Goal: Transaction & Acquisition: Obtain resource

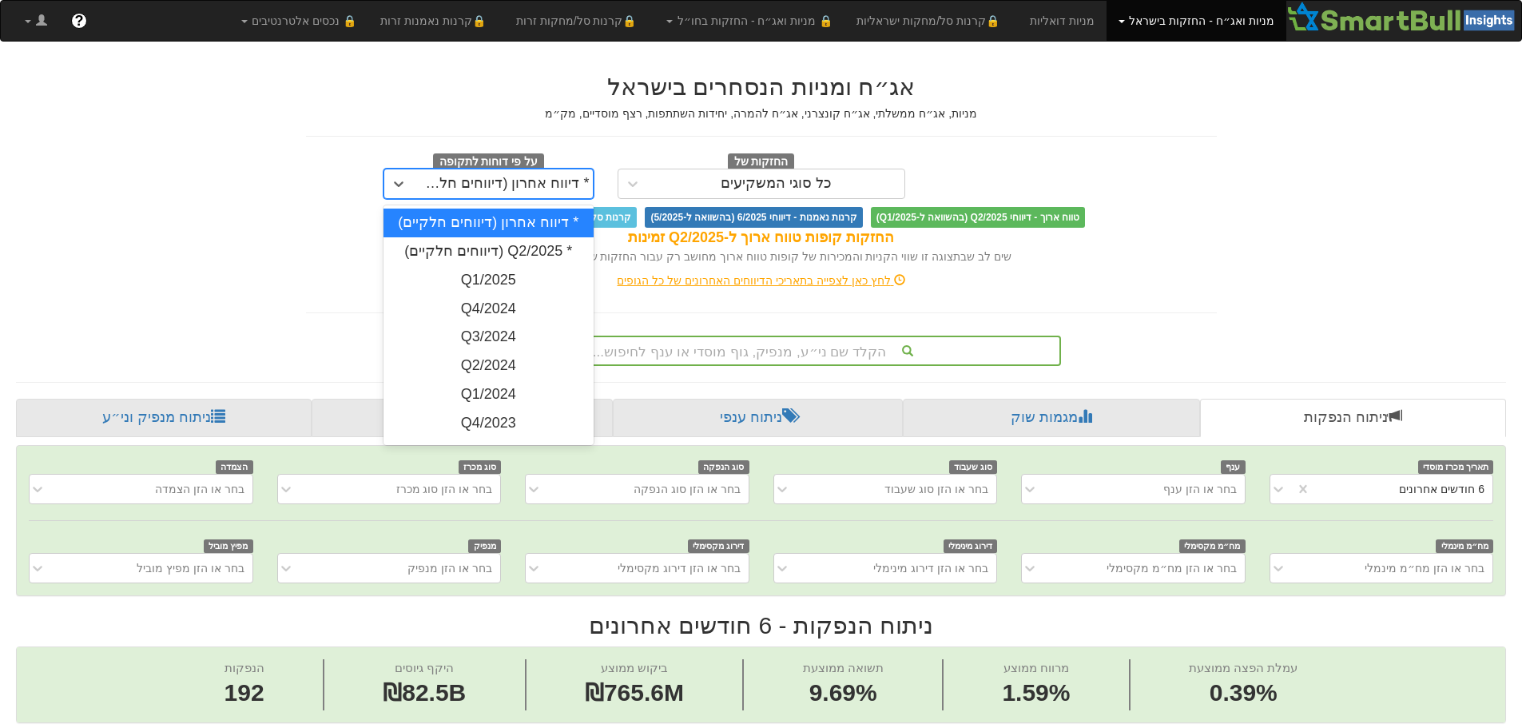
click at [549, 181] on div "* דיווח אחרון (דיווחים חלקיים)" at bounding box center [503, 184] width 173 height 16
click at [517, 244] on div "* Q2/2025 (דיווחים חלקיים)" at bounding box center [488, 251] width 210 height 29
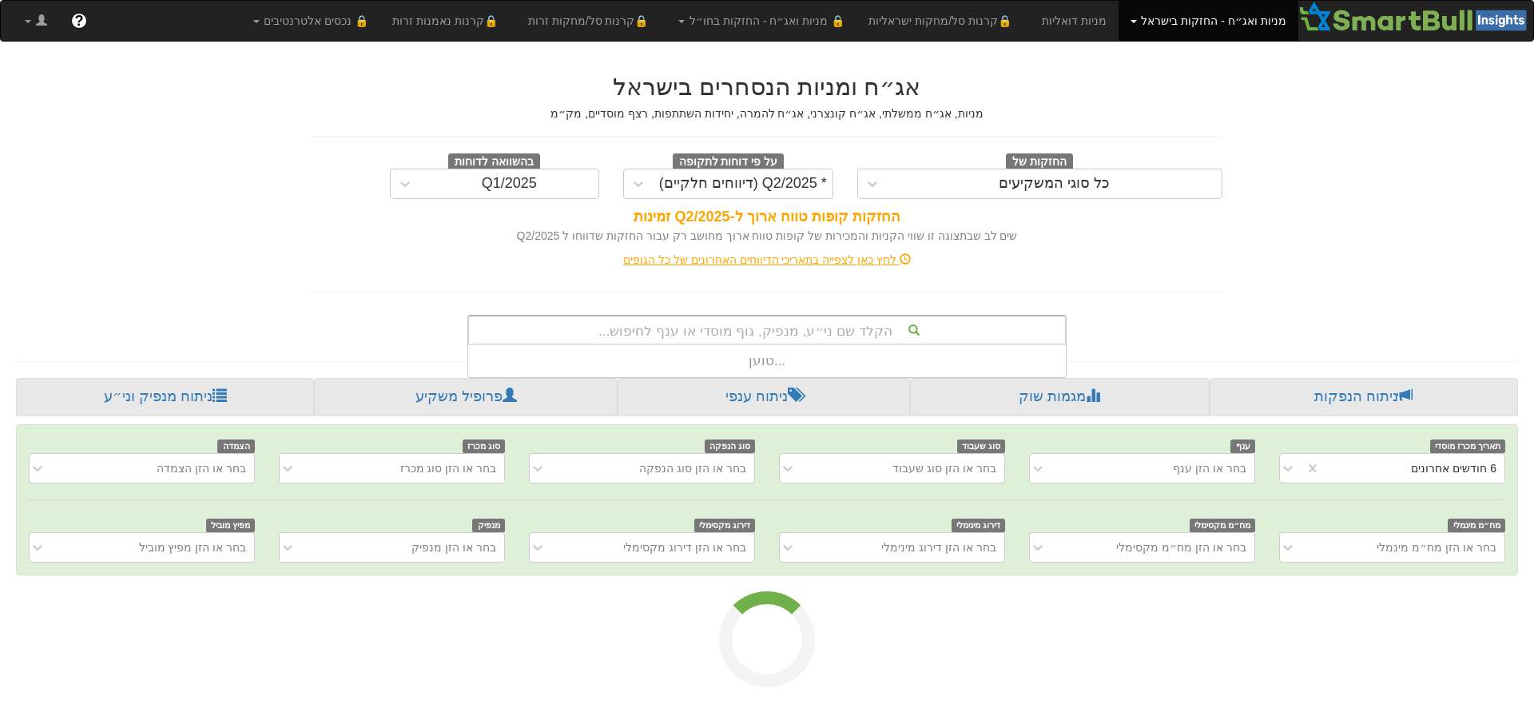
click at [782, 322] on div "הקלד שם ני״ע, מנפיק, גוף מוסדי או ענף לחיפוש..." at bounding box center [767, 329] width 596 height 27
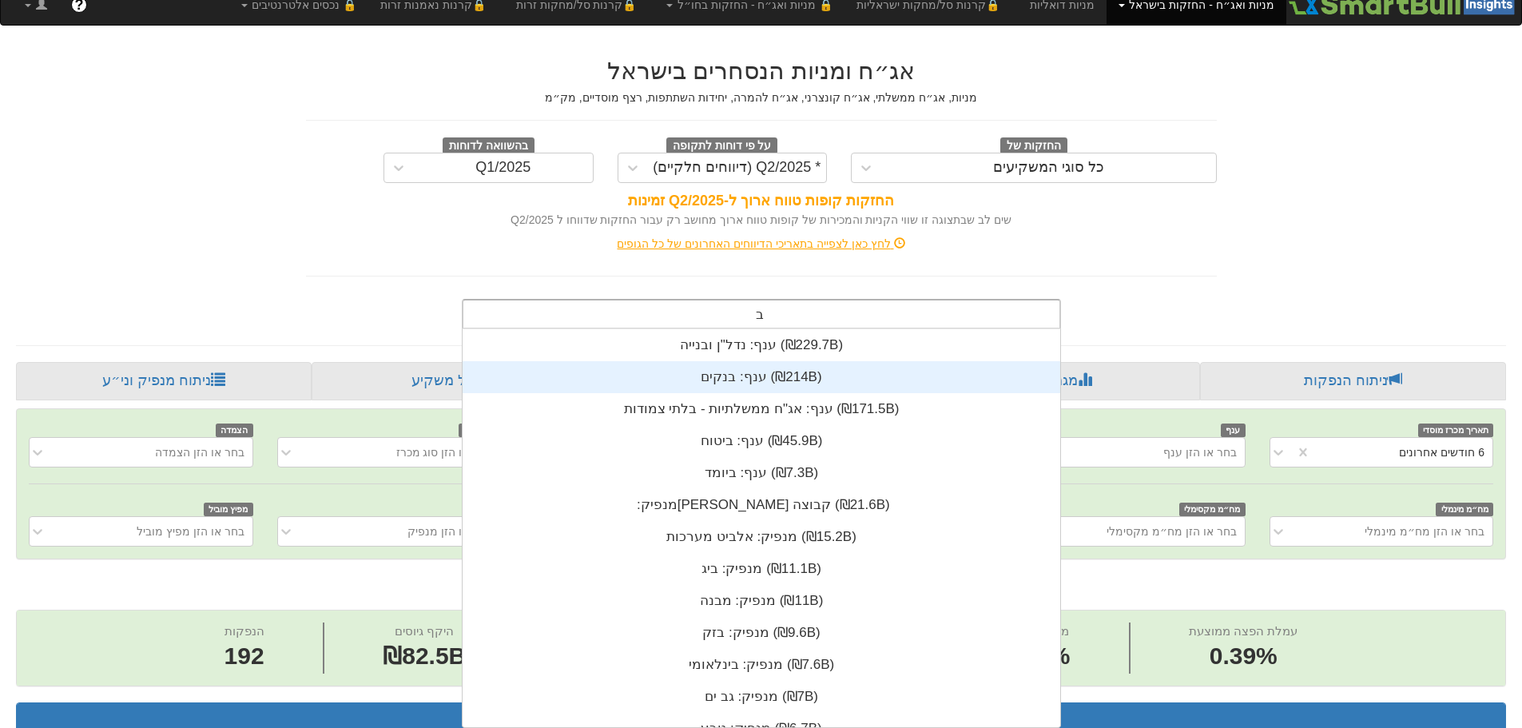
type input "בז"
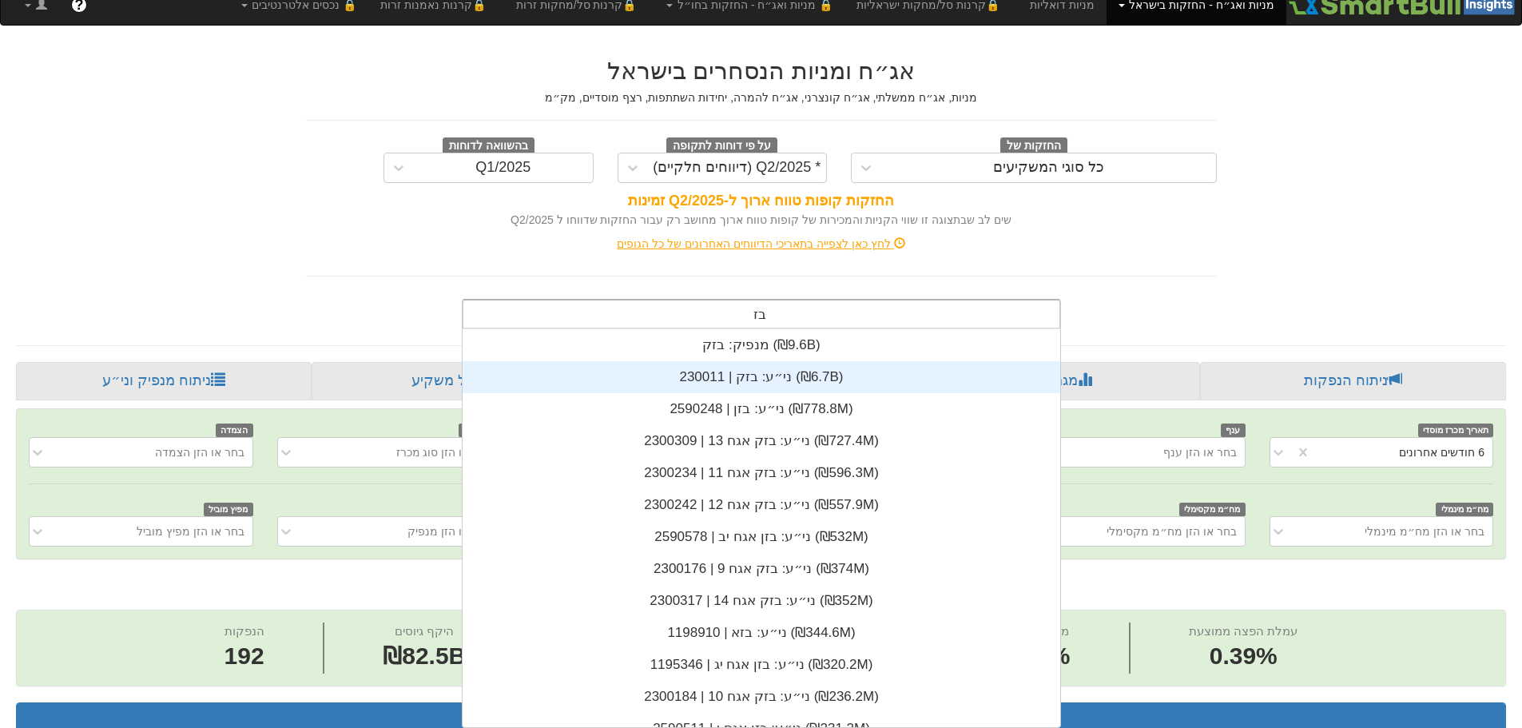
click at [763, 383] on div "ני״ע: ‏בזק | 230011 ‎(₪6.7B)‎" at bounding box center [760, 377] width 597 height 32
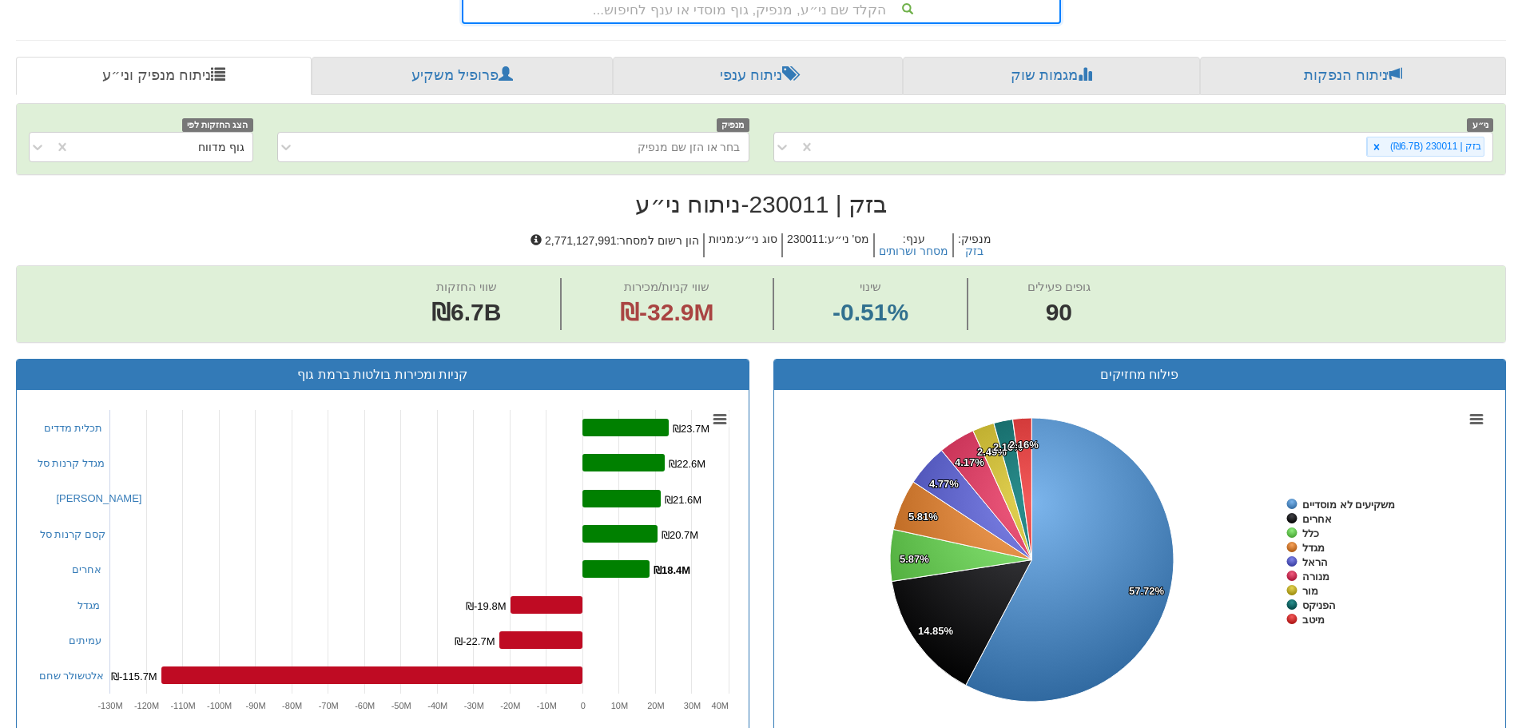
scroll to position [319, 0]
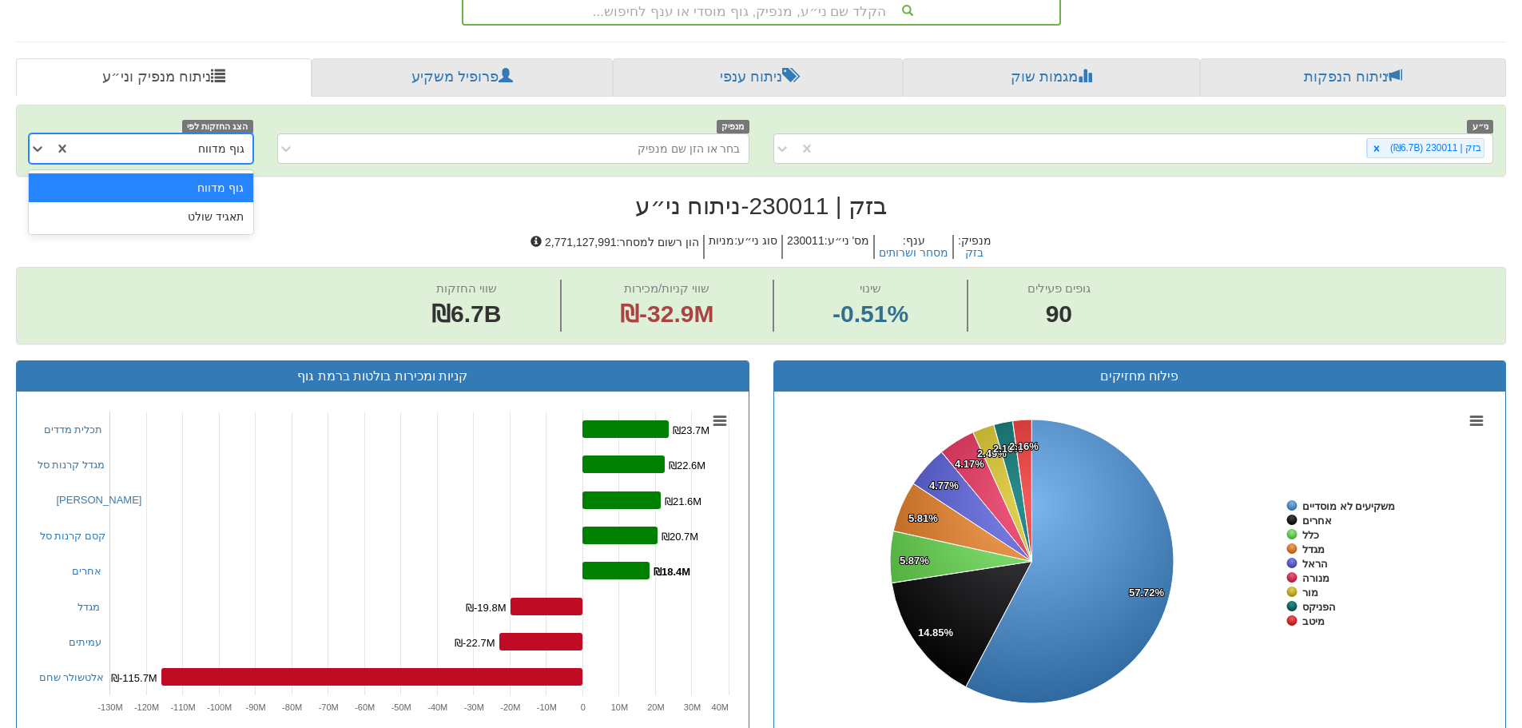
click at [192, 140] on div "גוף מדווח" at bounding box center [160, 149] width 181 height 26
click at [208, 212] on div "תאגיד שולט" at bounding box center [141, 216] width 224 height 29
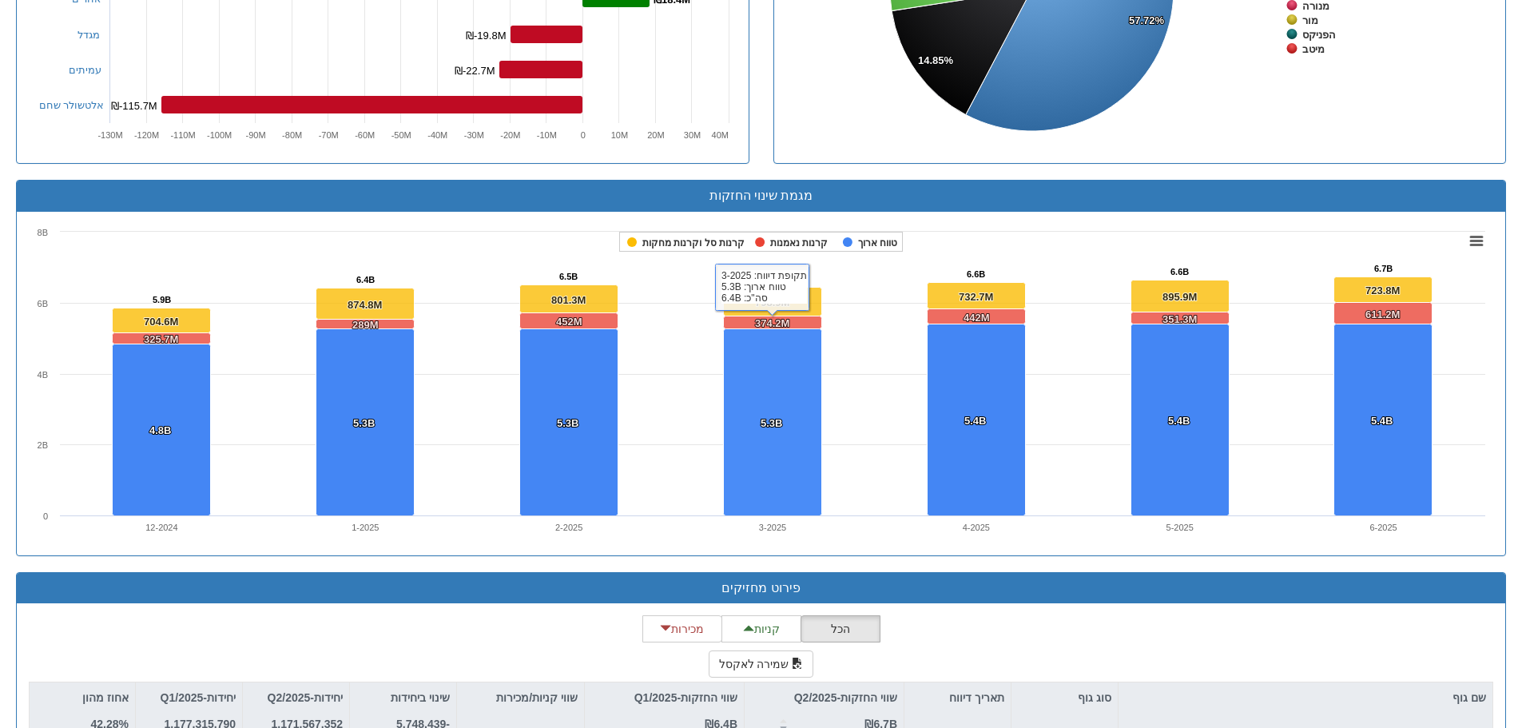
scroll to position [1118, 0]
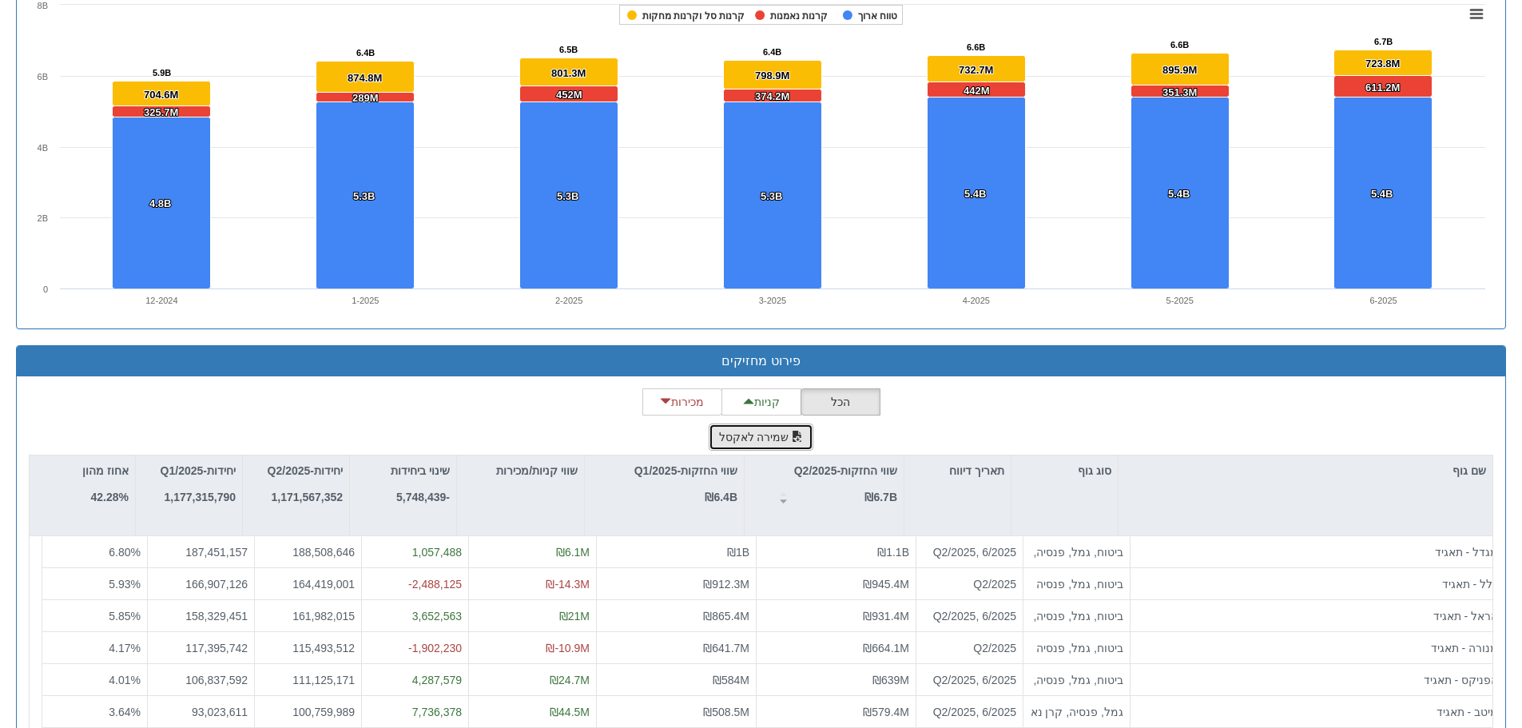
click at [784, 434] on button "שמירה לאקסל" at bounding box center [760, 436] width 105 height 27
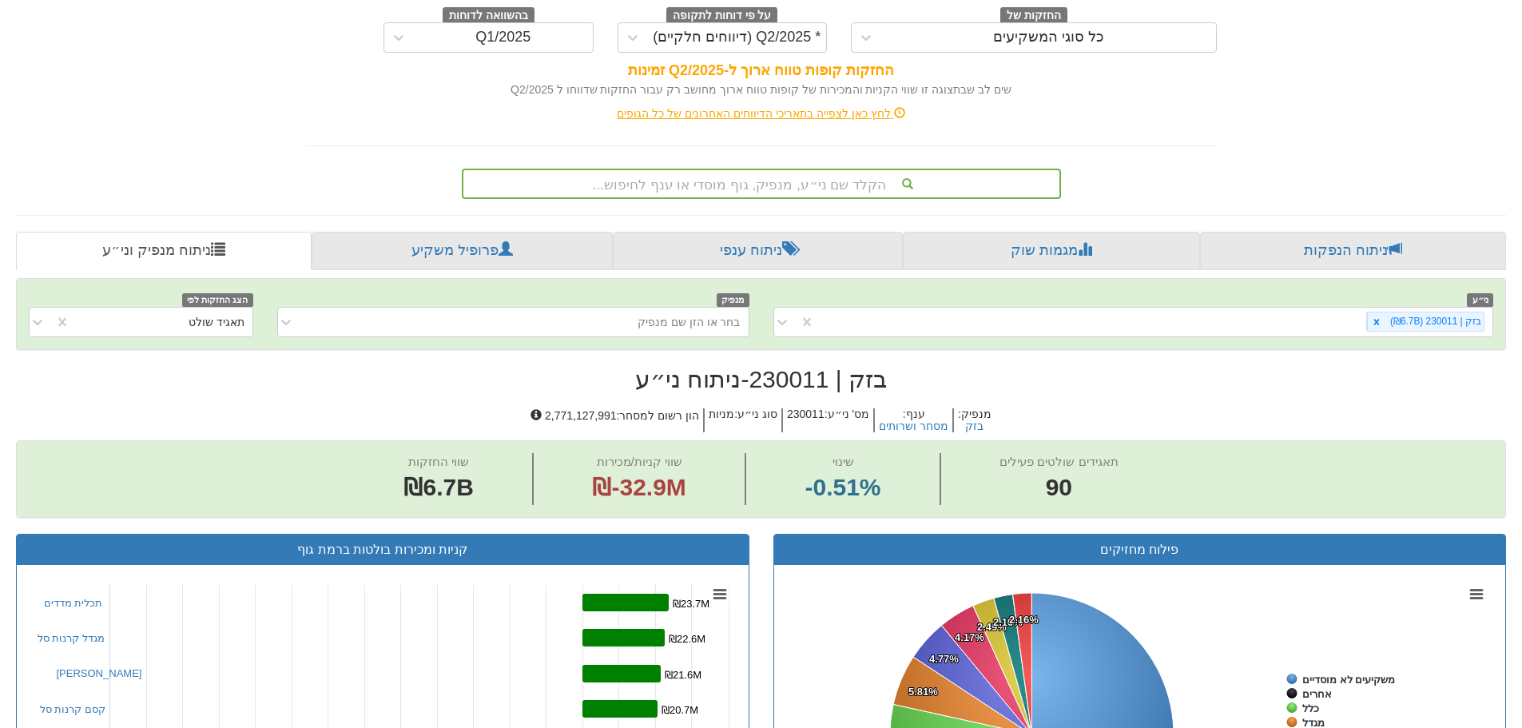
scroll to position [0, 0]
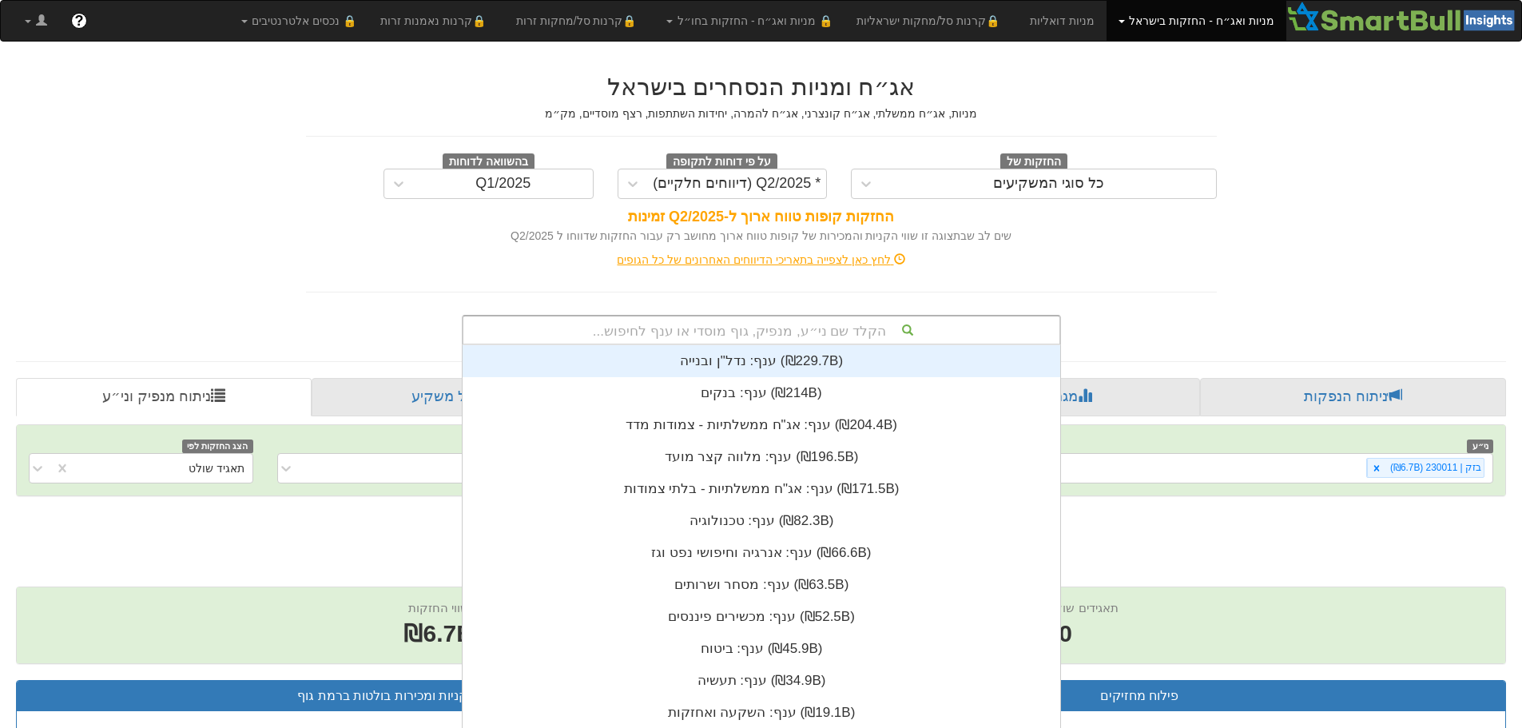
click at [828, 327] on div "הקלד שם ני״ע, מנפיק, גוף מוסדי או ענף לחיפוש..." at bounding box center [761, 329] width 596 height 27
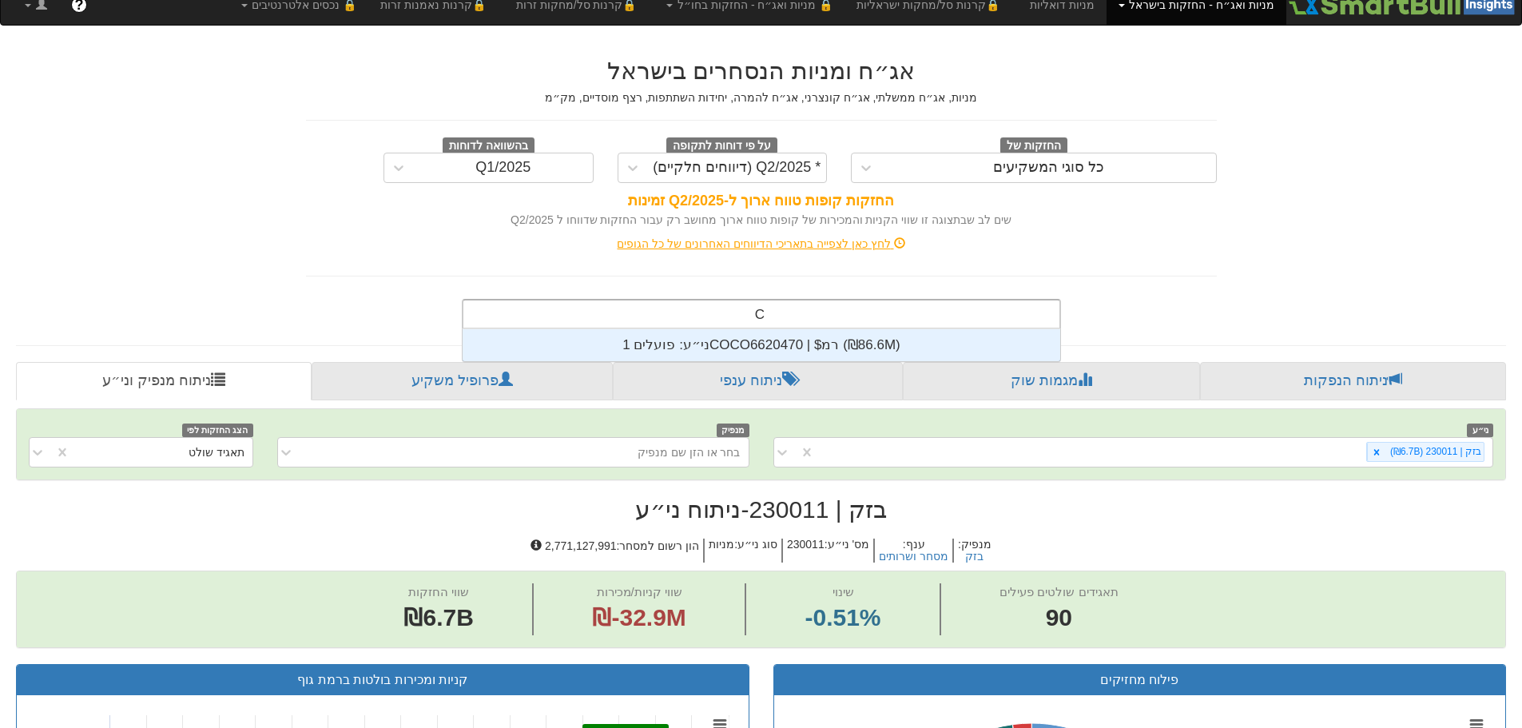
scroll to position [32, 0]
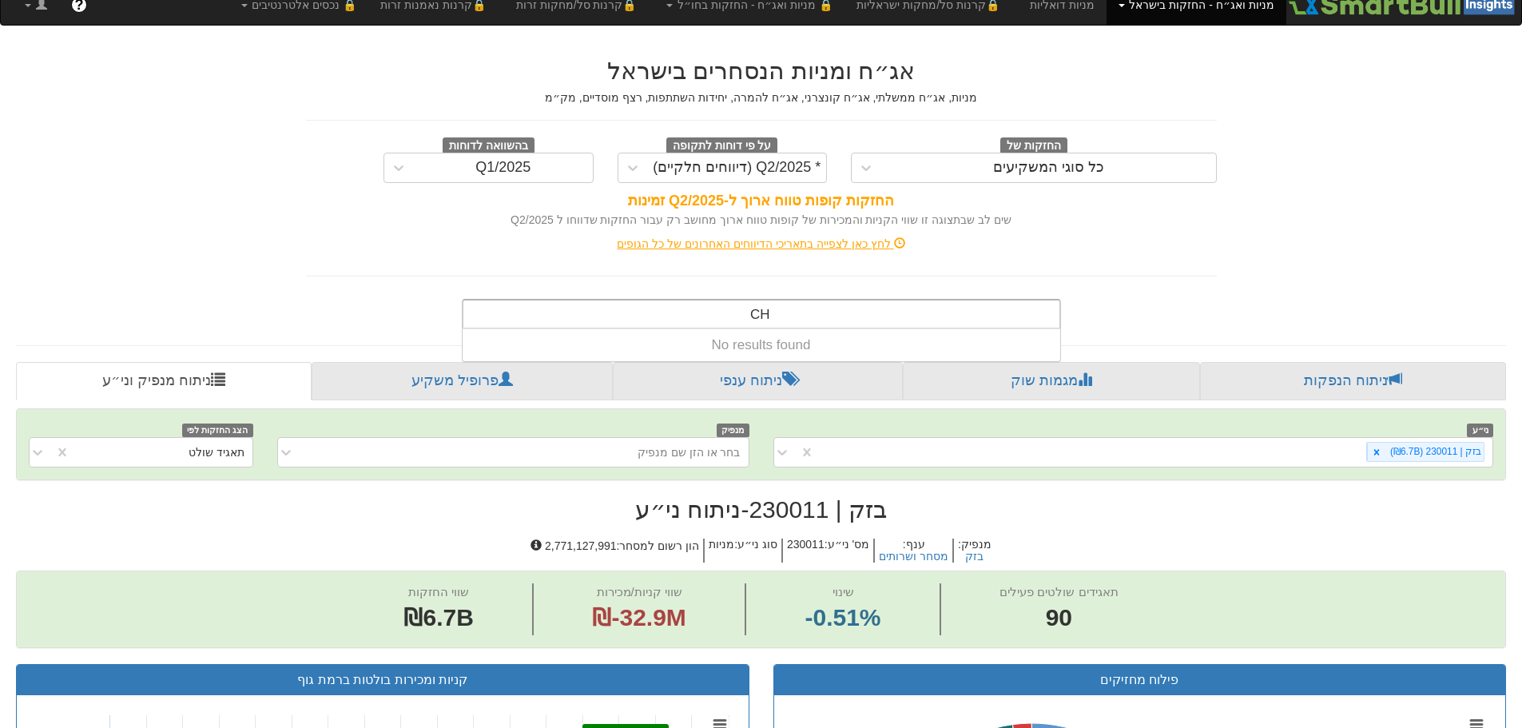
type input "C"
type input "c"
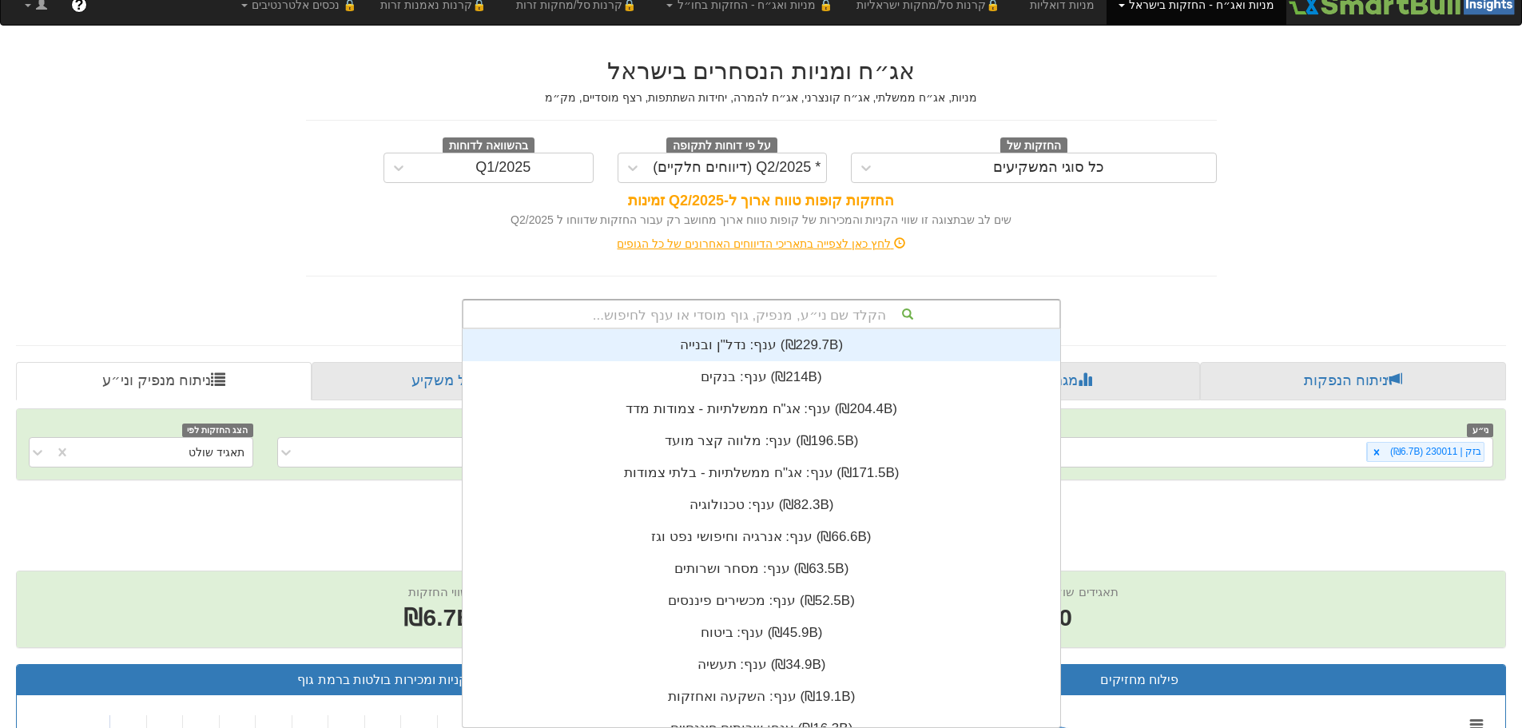
scroll to position [398, 0]
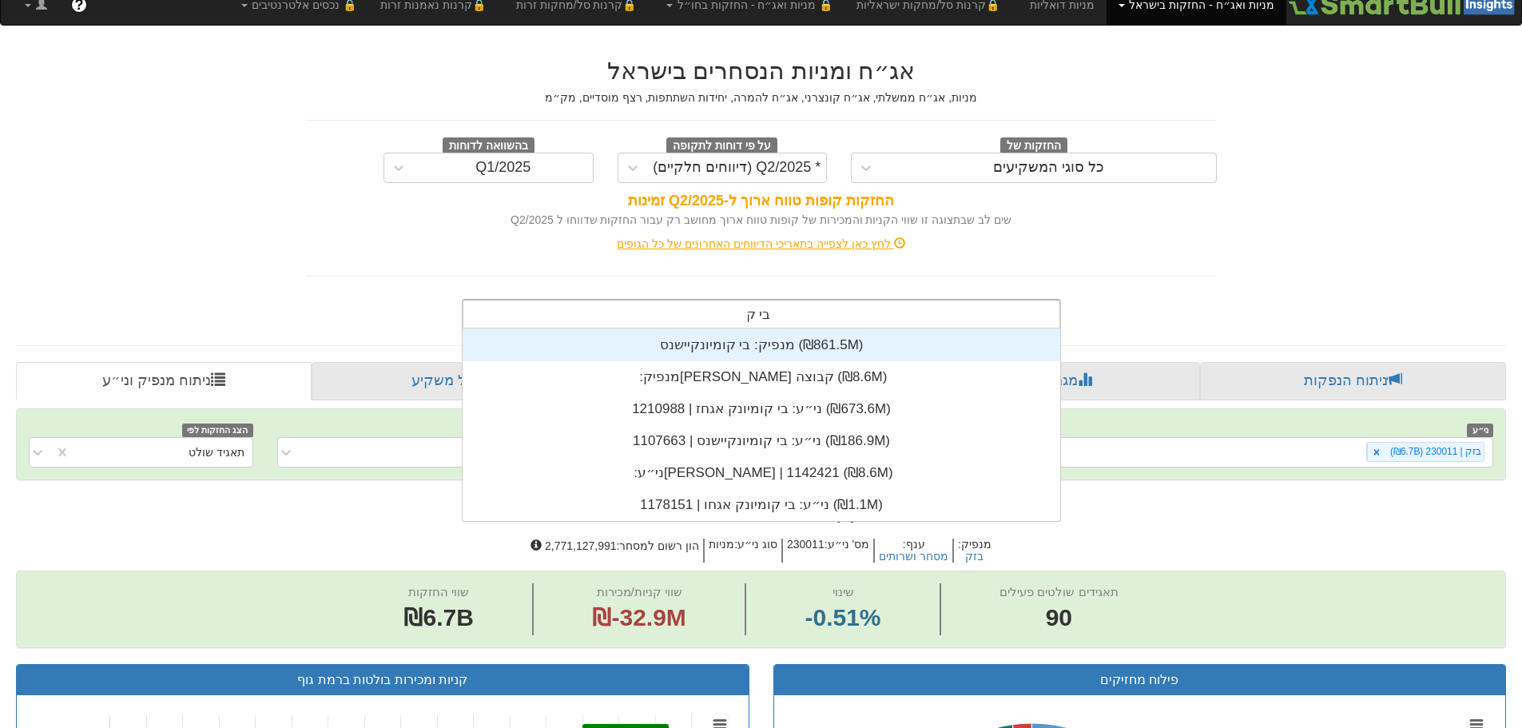
type input "בי קו"
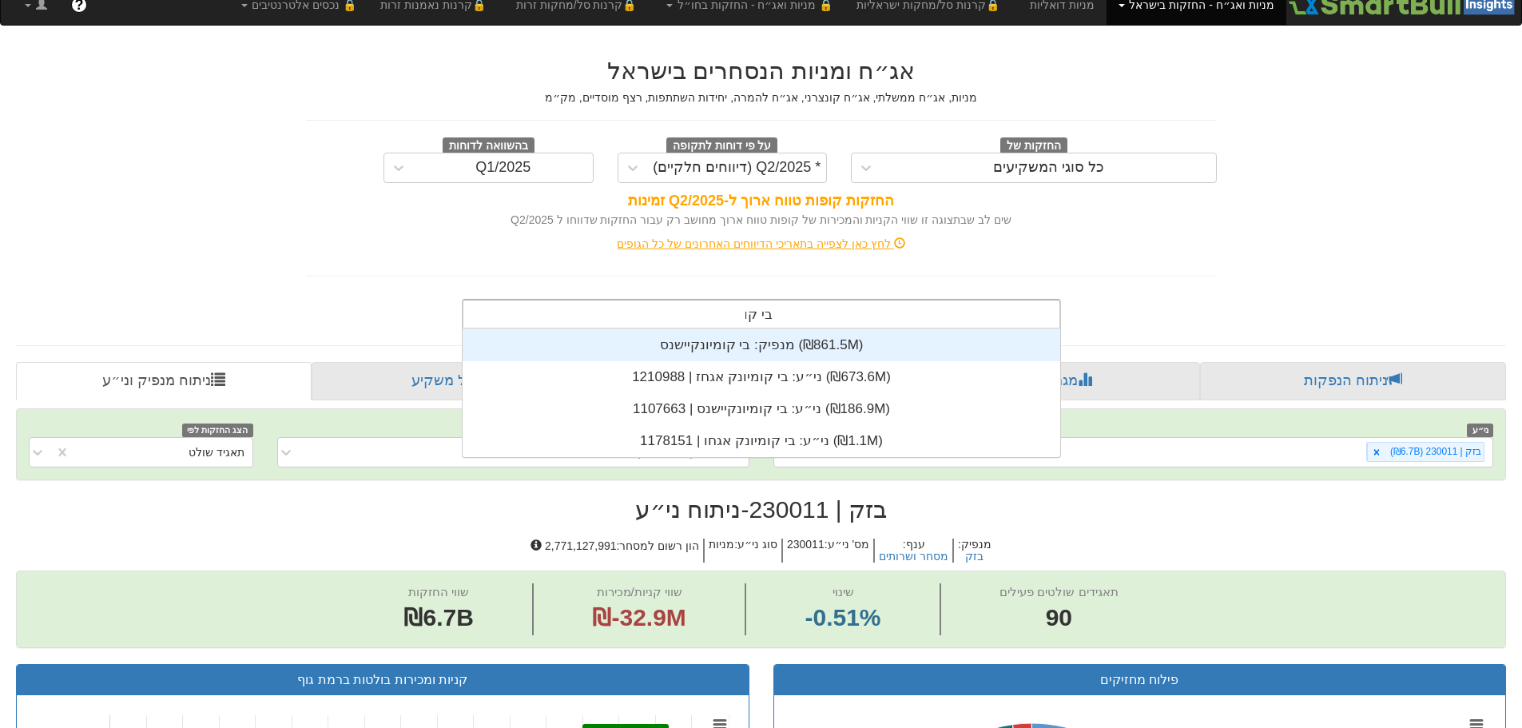
scroll to position [128, 0]
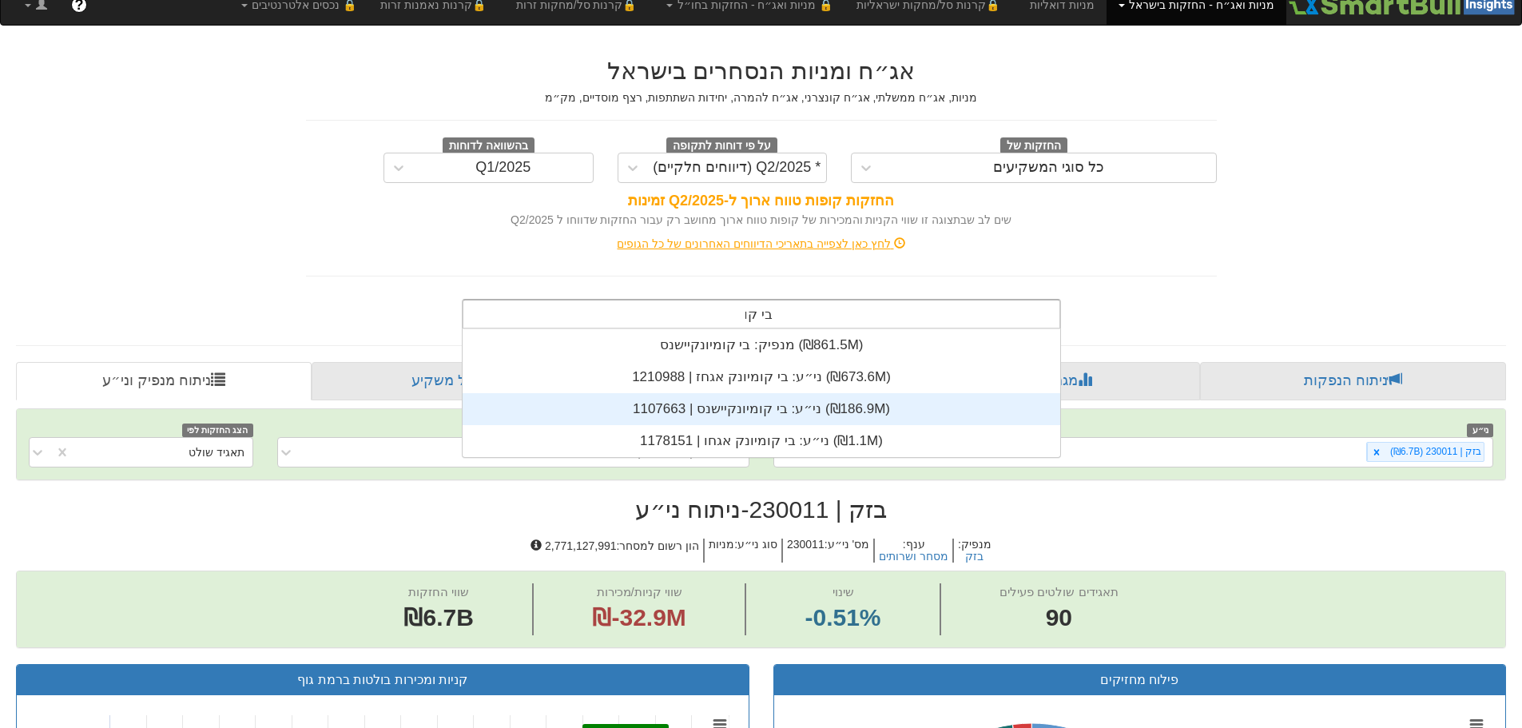
click at [779, 410] on div "ני״ע: ‏בי קומיונקיישנס | 1107663 ‎(₪186.9M)‎" at bounding box center [760, 409] width 597 height 32
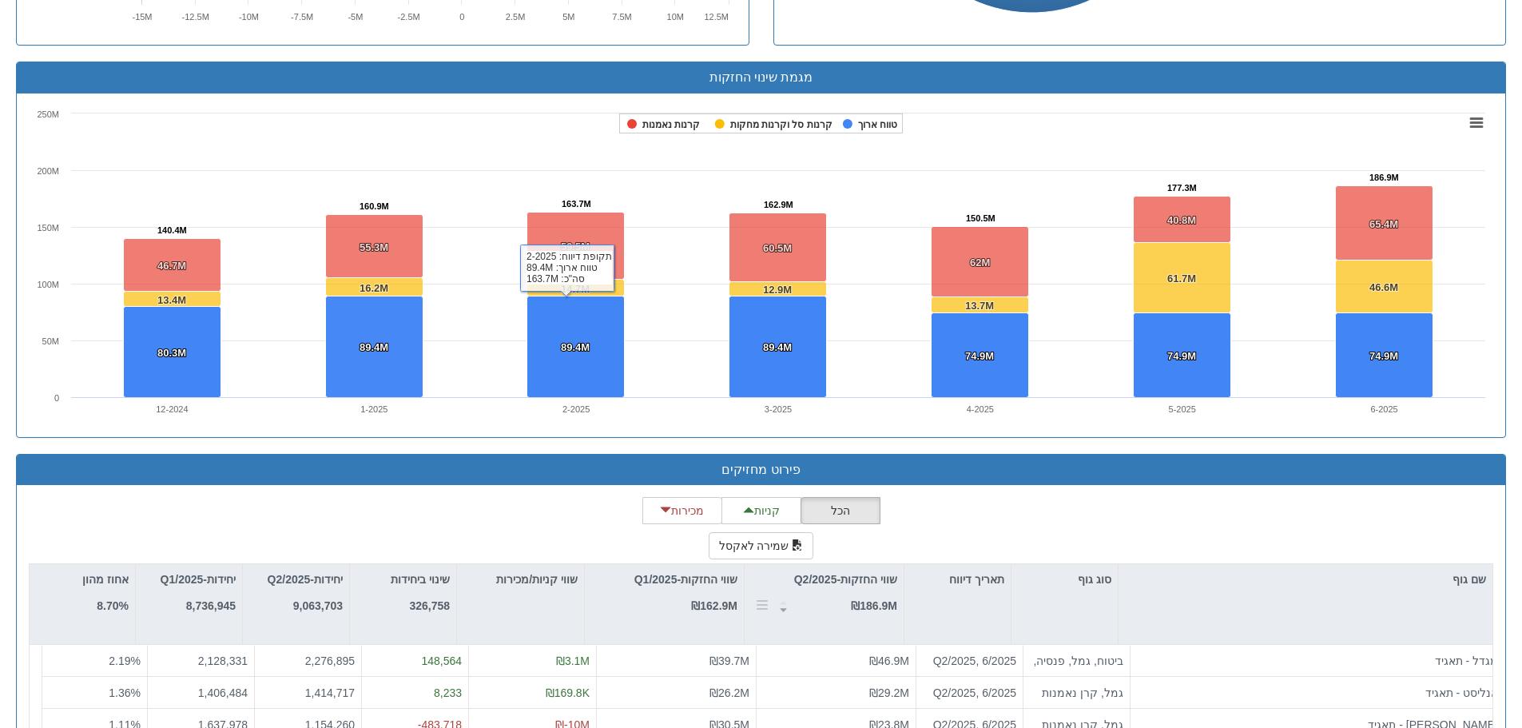
scroll to position [1038, 0]
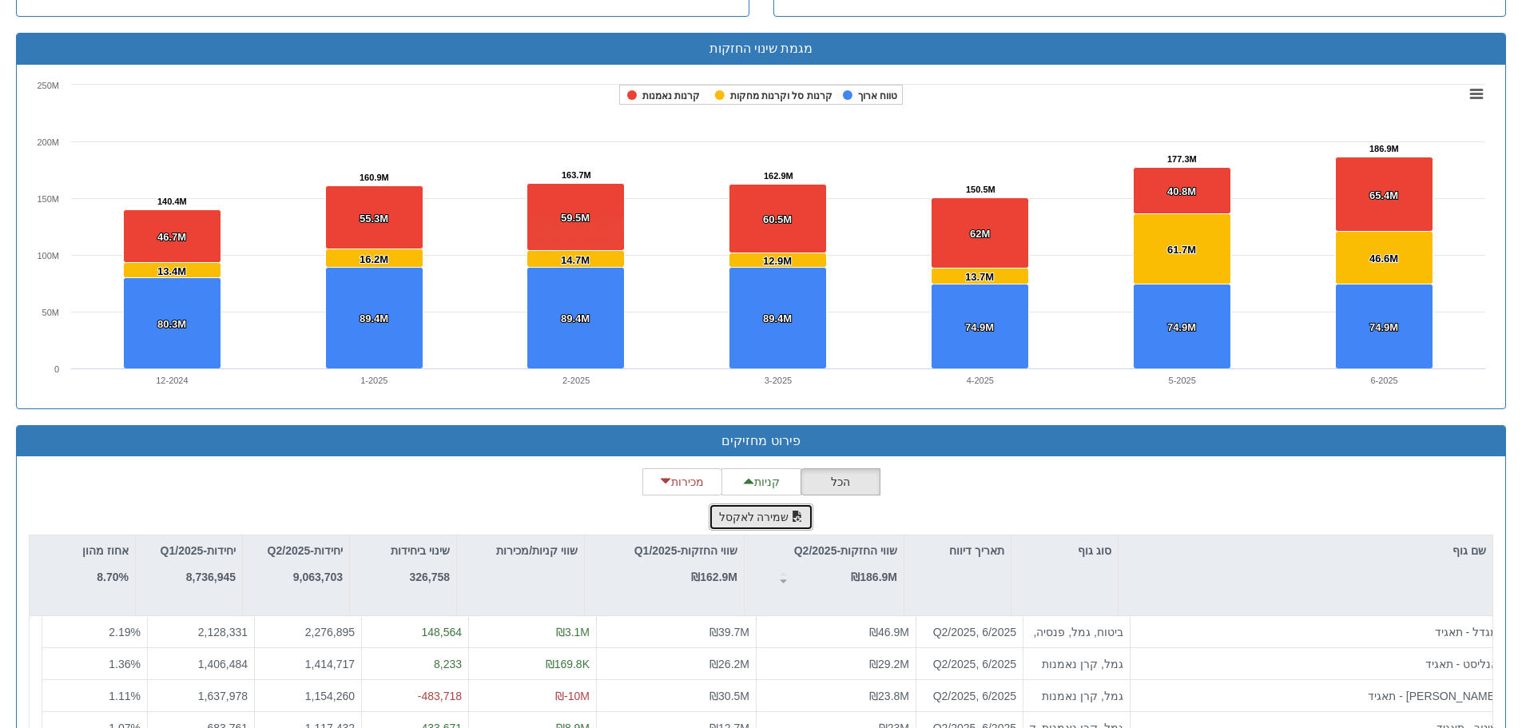
click at [769, 510] on button "שמירה לאקסל" at bounding box center [760, 516] width 105 height 27
